Goal: Task Accomplishment & Management: Use online tool/utility

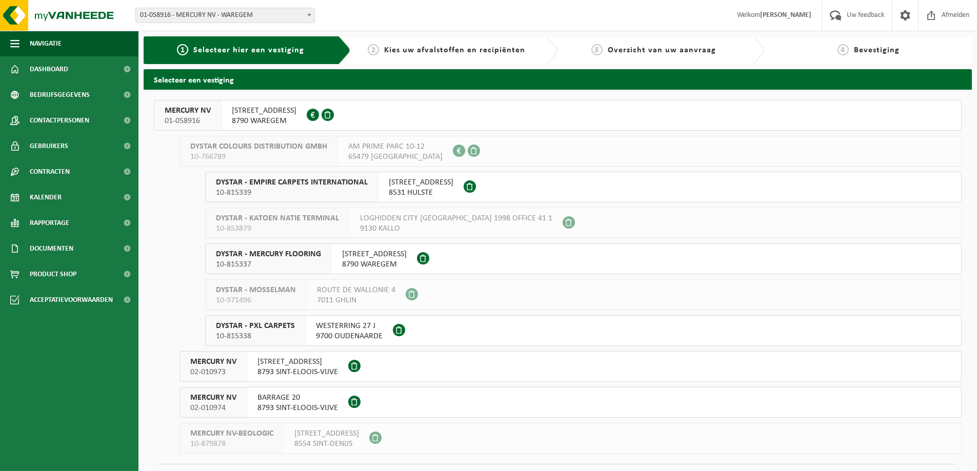
scroll to position [24, 0]
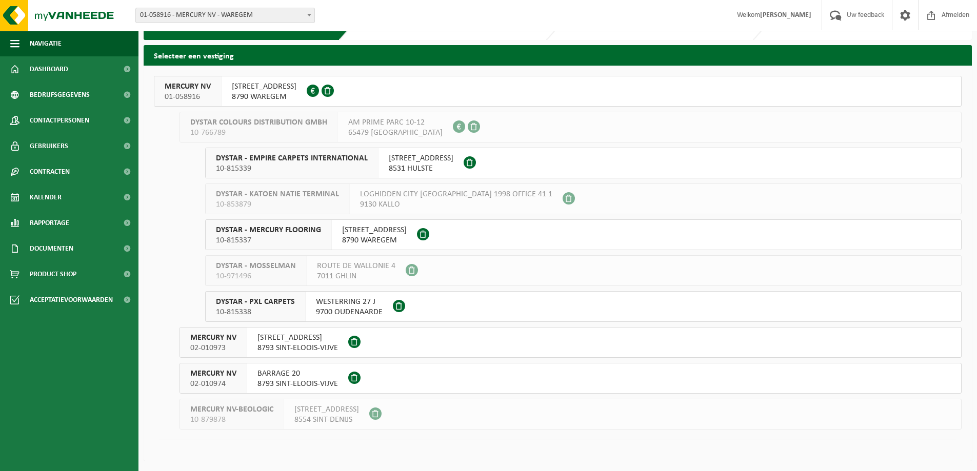
click at [228, 99] on div "STEENOVENSTRAAT 38 8790 WAREGEM 0431.567.153" at bounding box center [264, 91] width 85 height 30
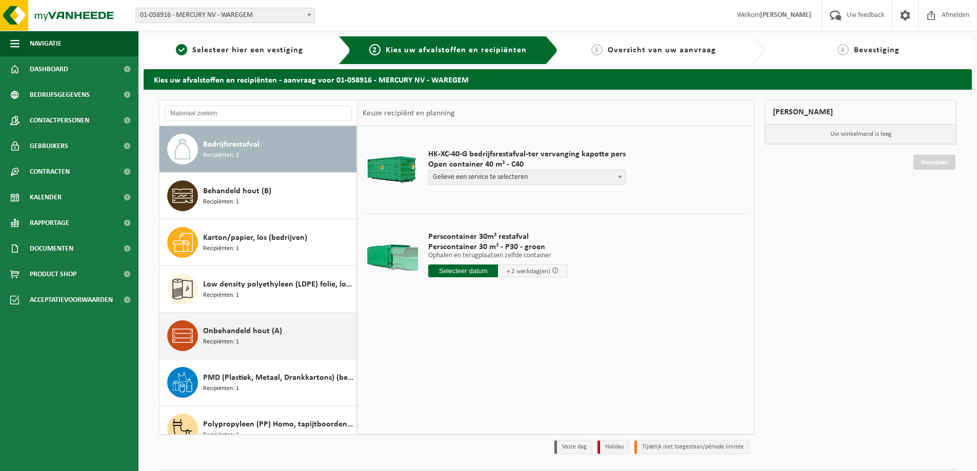
click at [238, 337] on span "Recipiënten: 1" at bounding box center [221, 342] width 36 height 10
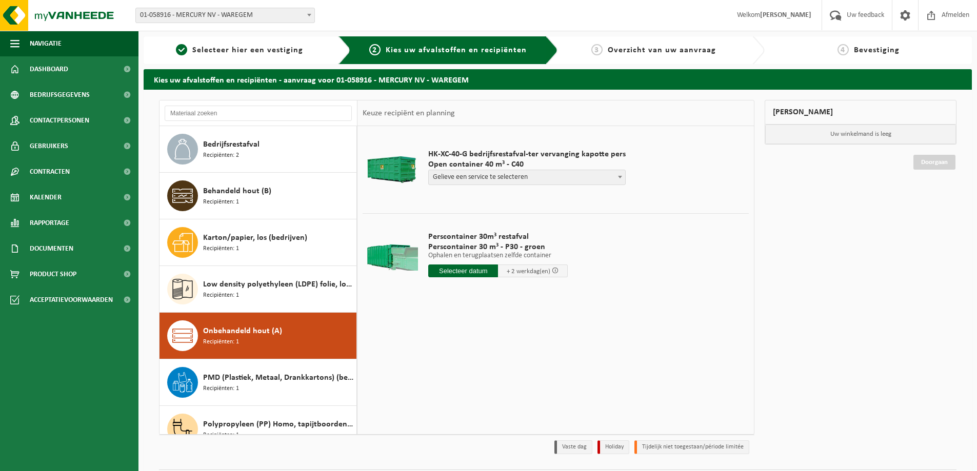
scroll to position [111, 0]
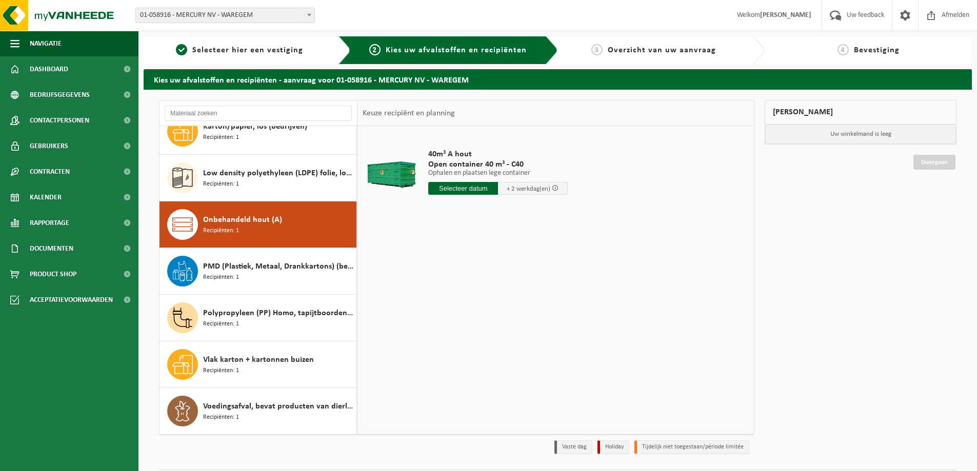
click at [472, 189] on input "text" at bounding box center [463, 188] width 70 height 13
click at [493, 296] on div "21" at bounding box center [492, 296] width 18 height 16
type input "Van 2025-08-21"
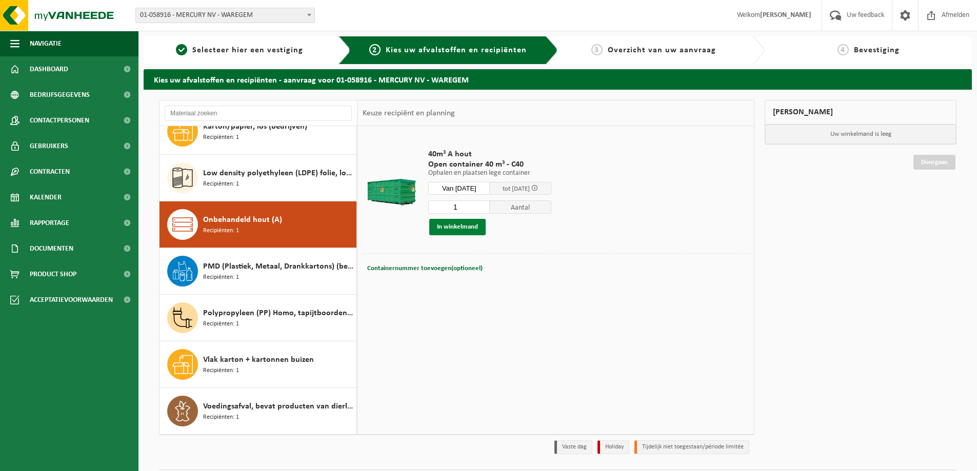
click at [465, 227] on button "In winkelmand" at bounding box center [457, 227] width 56 height 16
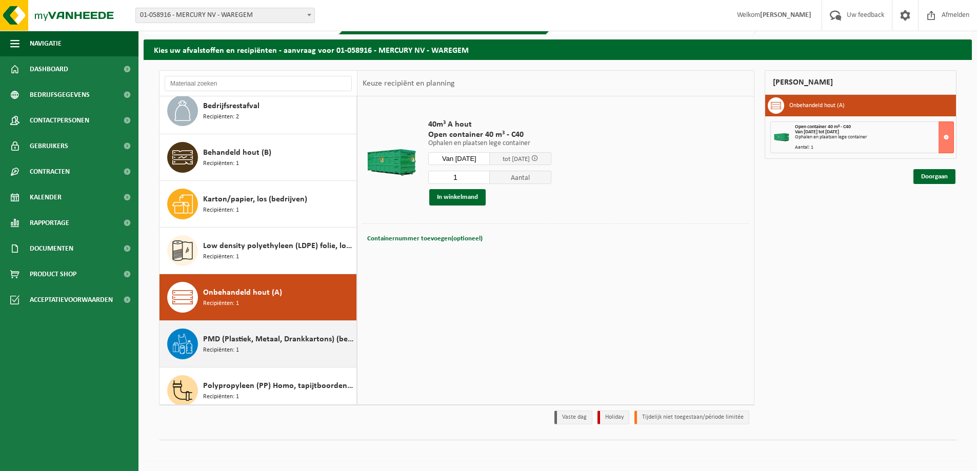
scroll to position [0, 0]
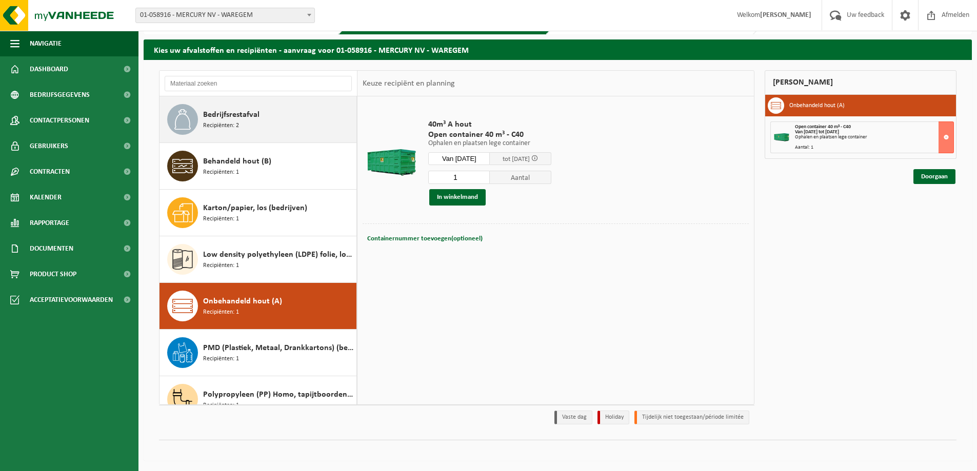
click at [250, 123] on div "Bedrijfsrestafval Recipiënten: 2" at bounding box center [278, 119] width 151 height 31
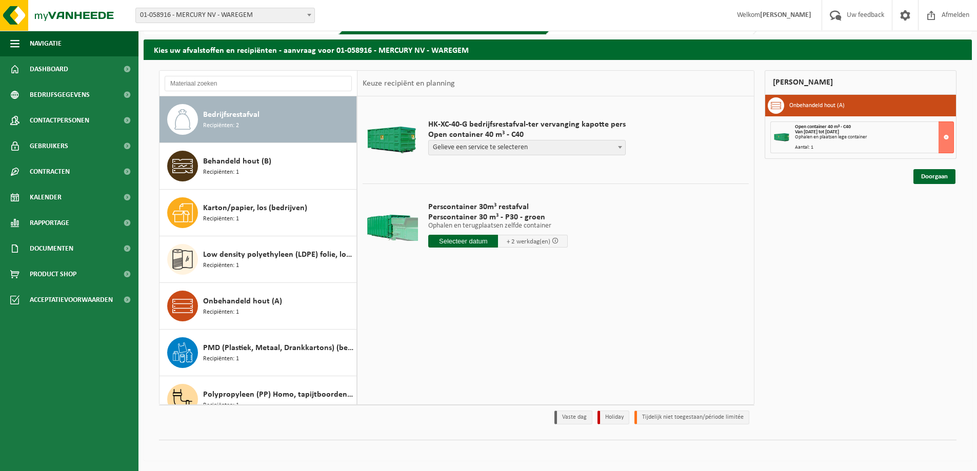
click at [465, 149] on span "Gelieve een service te selecteren" at bounding box center [527, 148] width 196 height 14
select select "P2PL-VEL-055328_HK-XC-40-GN-00_04-000008_46"
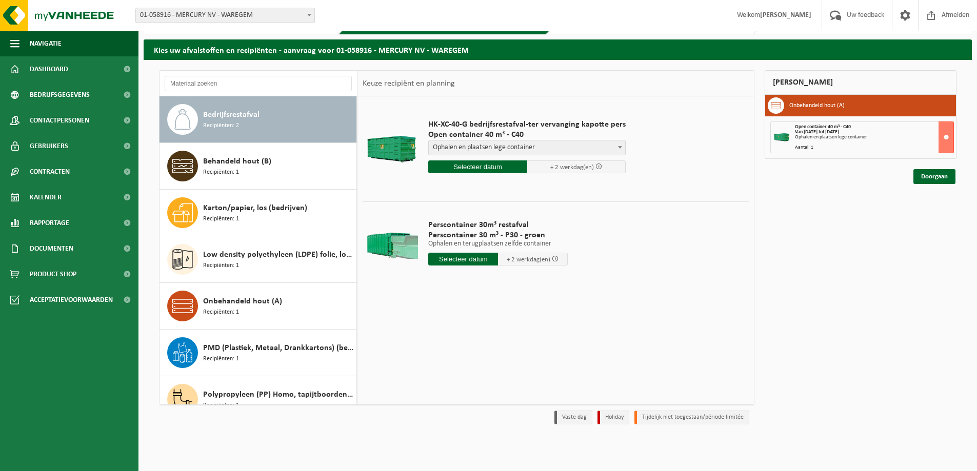
click at [500, 168] on input "text" at bounding box center [477, 167] width 99 height 13
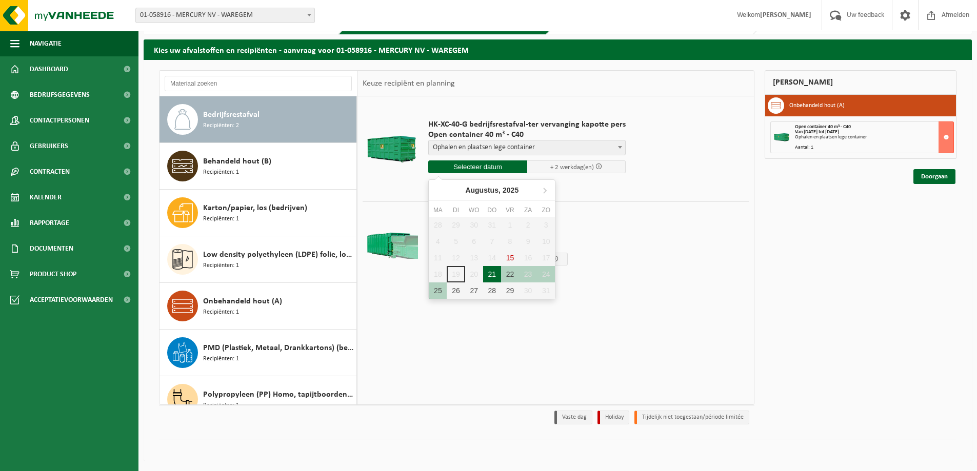
click at [492, 276] on div "21" at bounding box center [492, 274] width 18 height 16
type input "Van 2025-08-21"
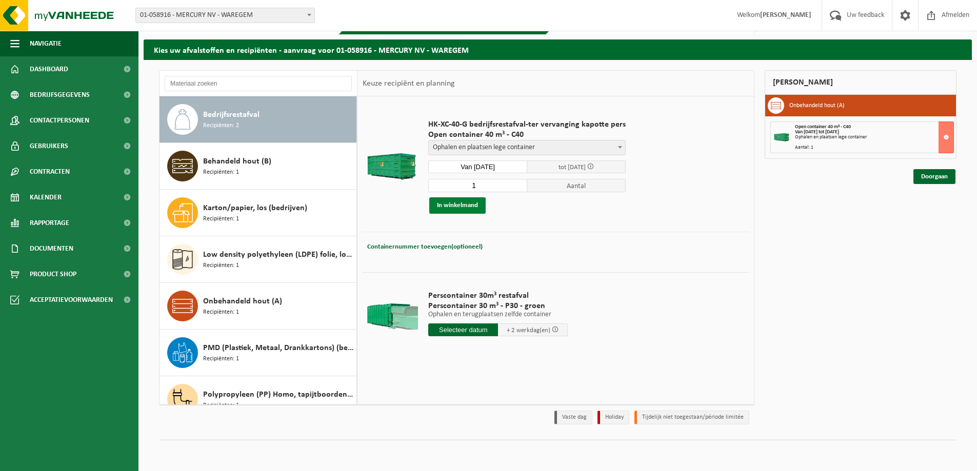
click at [467, 206] on button "In winkelmand" at bounding box center [457, 205] width 56 height 16
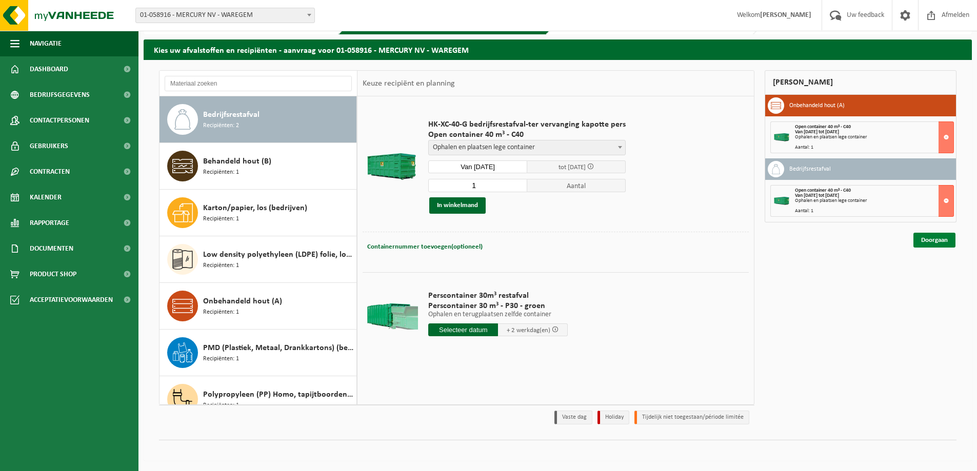
click at [939, 241] on link "Doorgaan" at bounding box center [934, 240] width 42 height 15
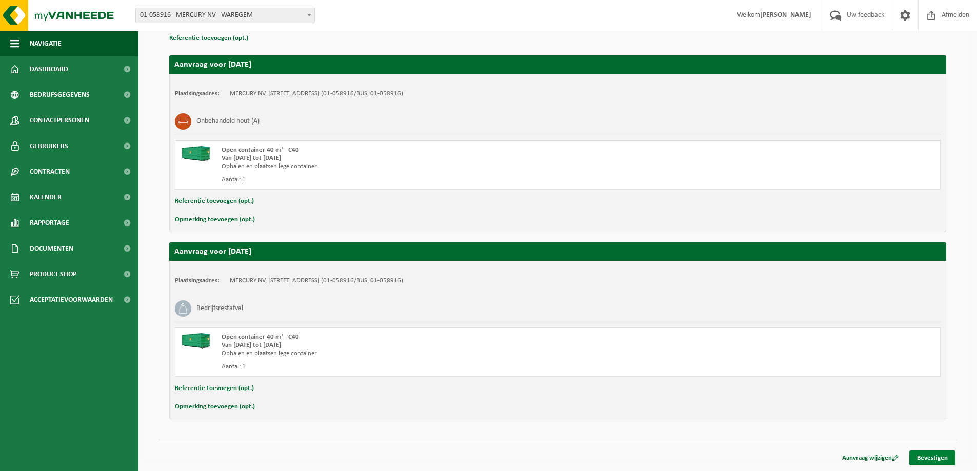
click at [926, 459] on link "Bevestigen" at bounding box center [932, 458] width 46 height 15
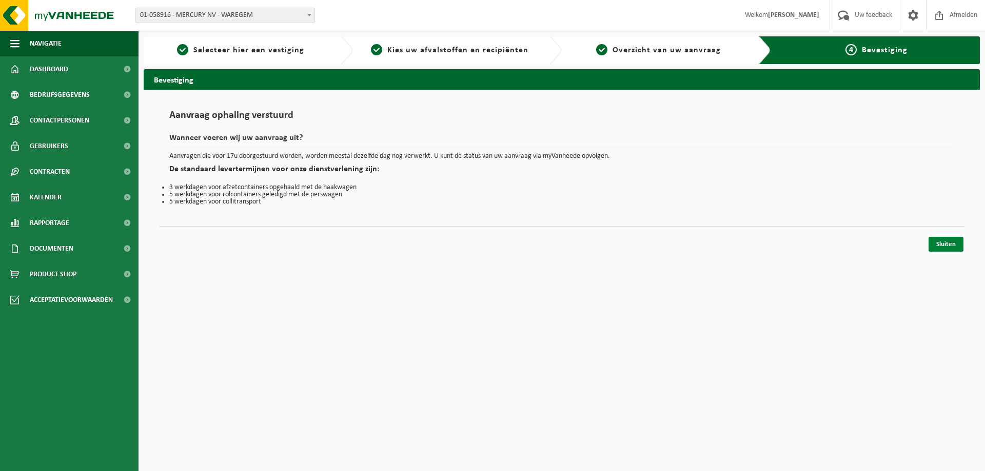
click at [943, 246] on link "Sluiten" at bounding box center [945, 244] width 35 height 15
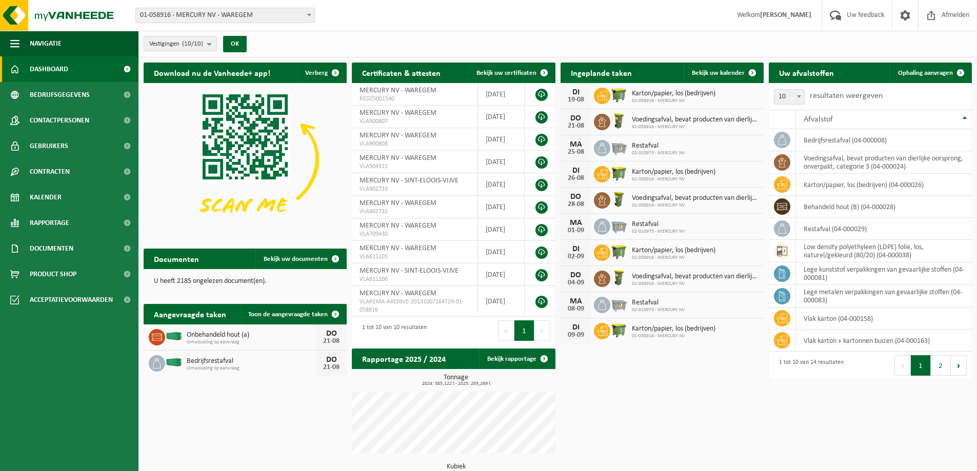
scroll to position [81, 0]
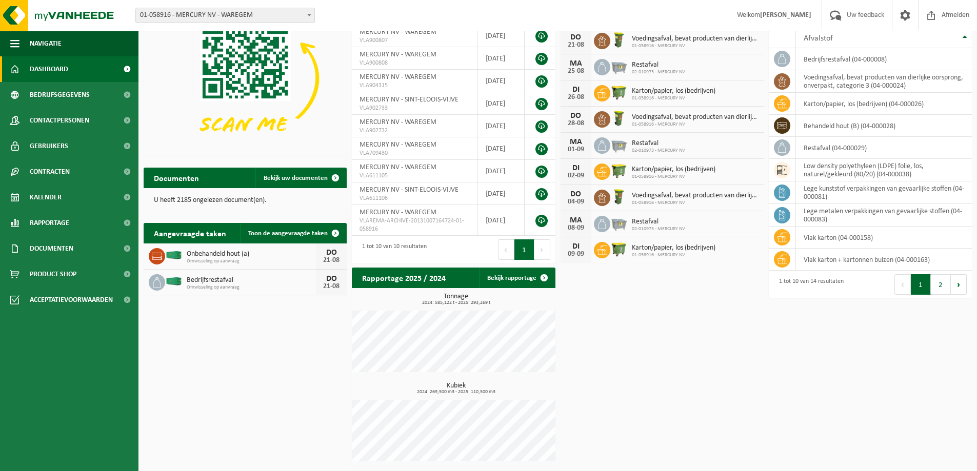
click at [67, 67] on span "Dashboard" at bounding box center [49, 69] width 38 height 26
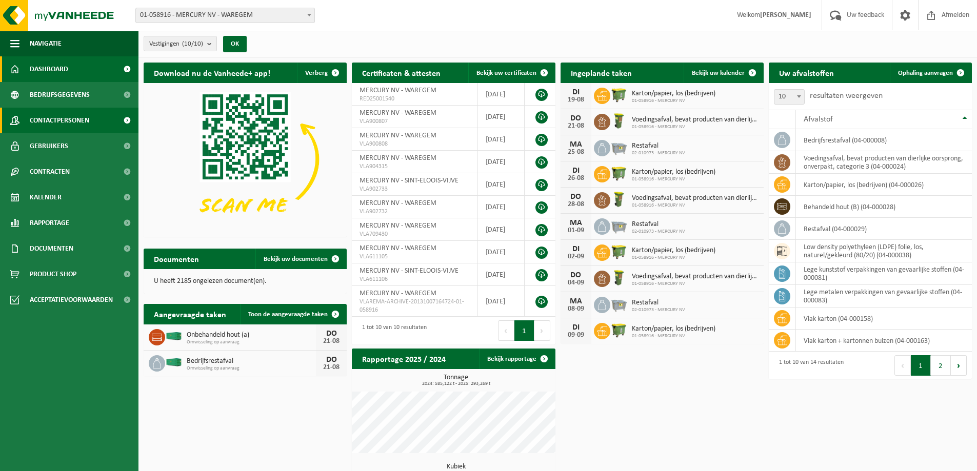
click at [71, 119] on span "Contactpersonen" at bounding box center [59, 121] width 59 height 26
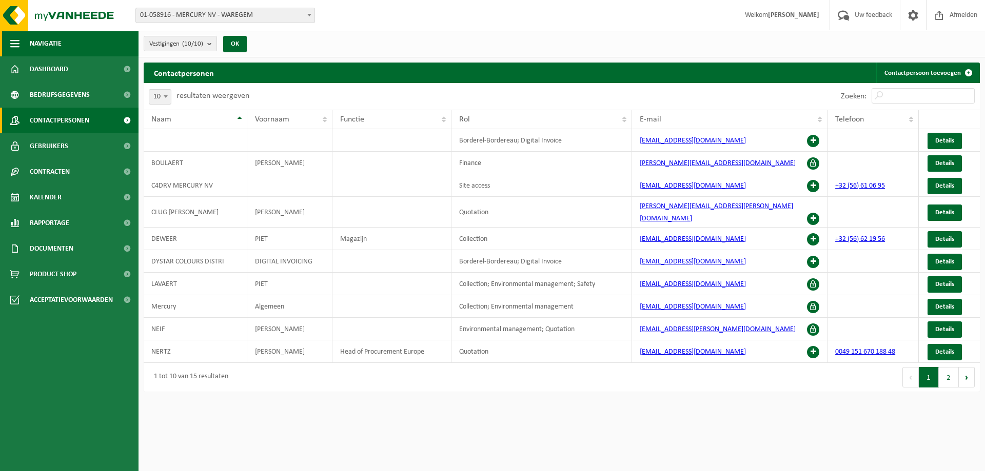
click at [44, 46] on span "Navigatie" at bounding box center [46, 44] width 32 height 26
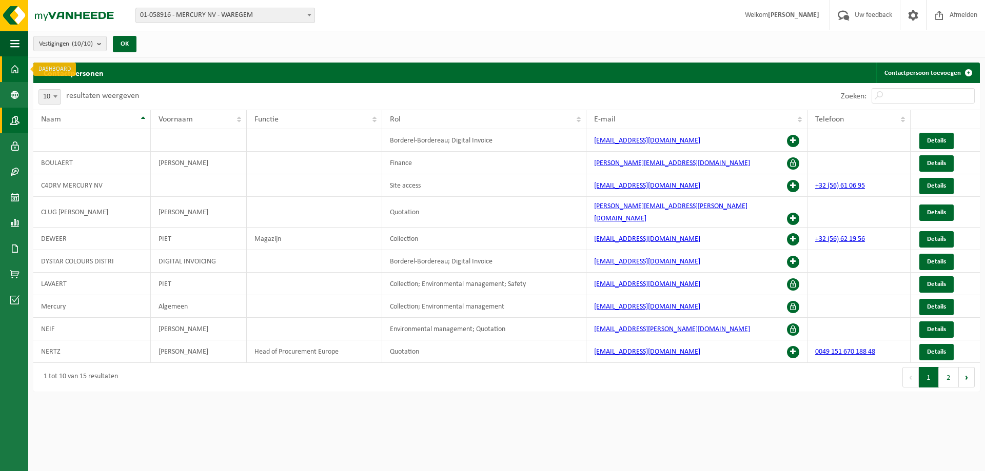
click at [18, 71] on span at bounding box center [14, 69] width 9 height 26
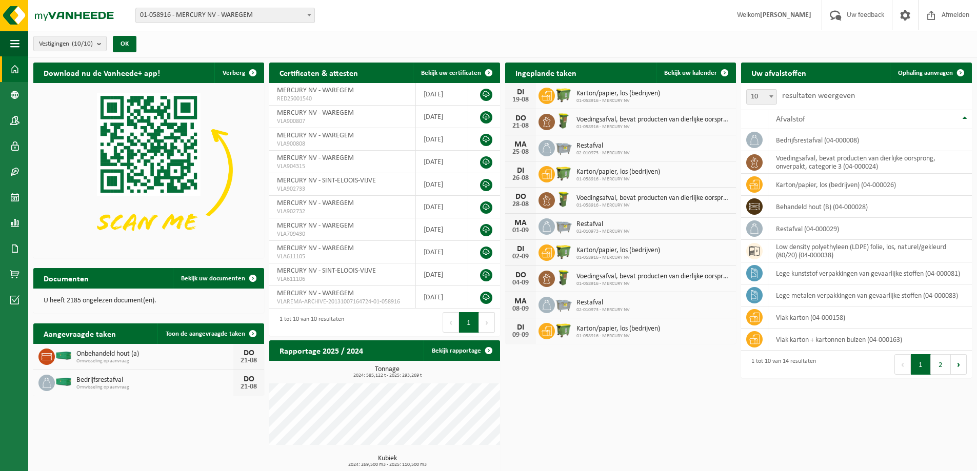
scroll to position [73, 0]
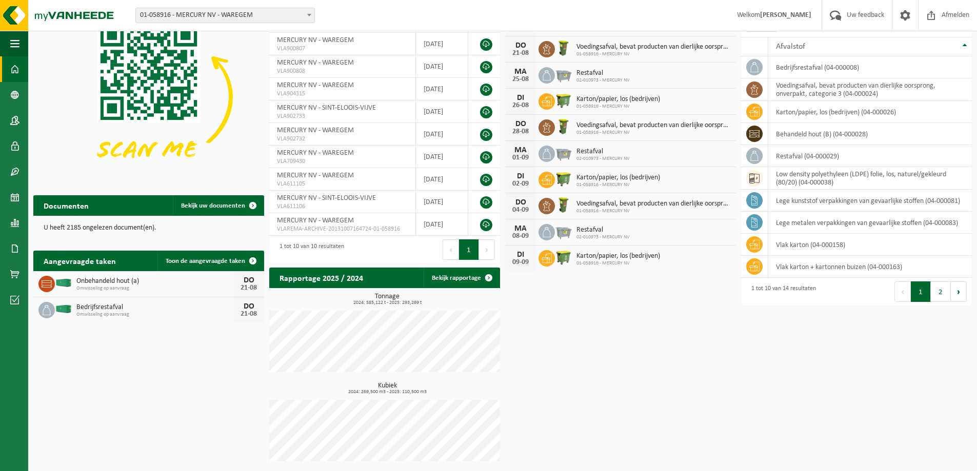
click at [108, 414] on div "Download nu de Vanheede+ app! Verberg Certificaten & attesten Bekijk uw certifi…" at bounding box center [503, 228] width 944 height 487
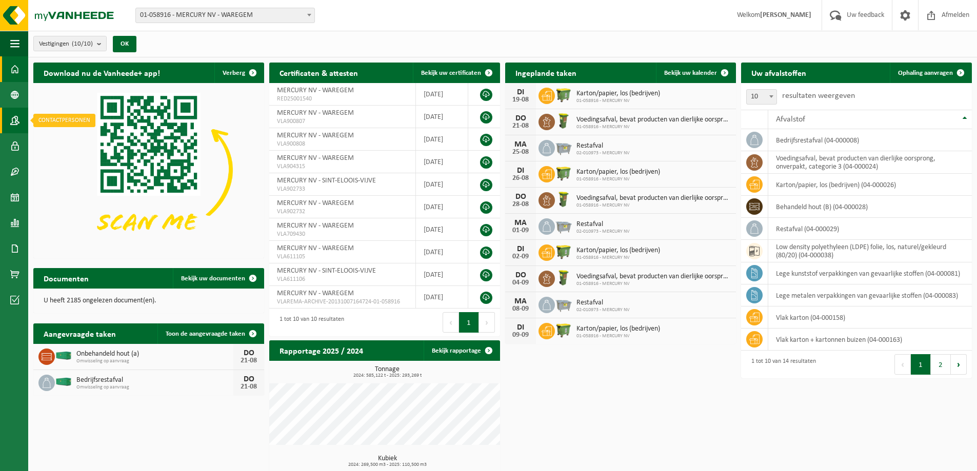
click at [14, 123] on span at bounding box center [14, 121] width 9 height 26
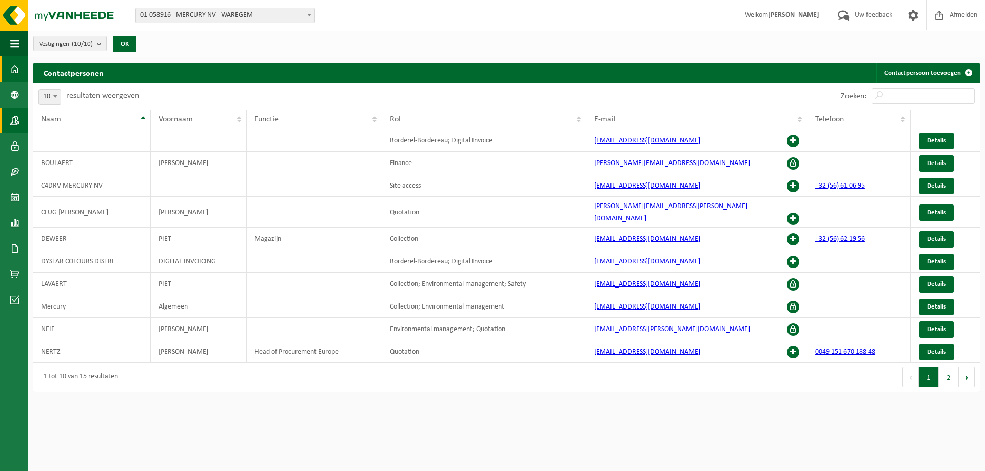
click at [15, 65] on span at bounding box center [14, 69] width 9 height 26
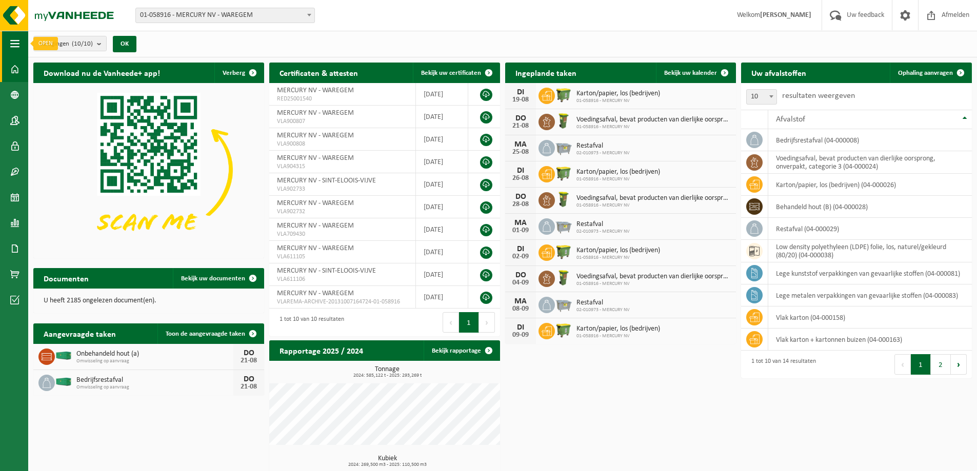
click at [13, 46] on span "button" at bounding box center [14, 44] width 9 height 26
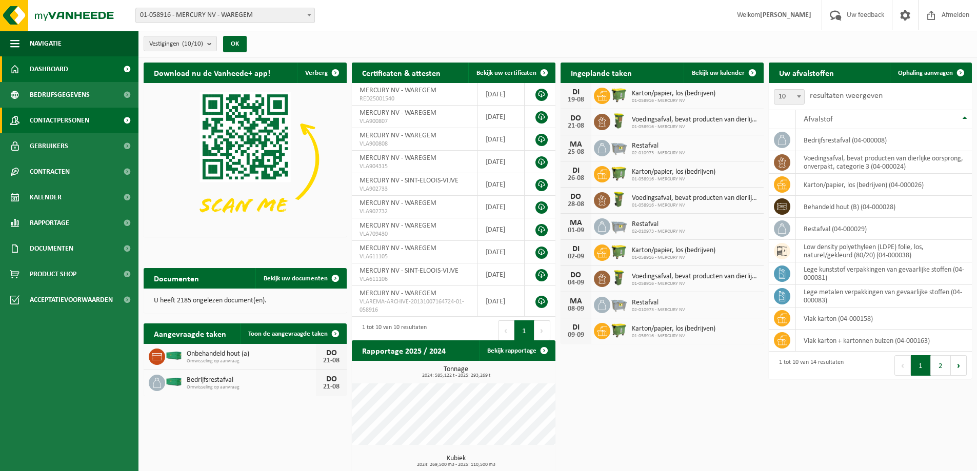
click at [61, 113] on span "Contactpersonen" at bounding box center [59, 121] width 59 height 26
